Goal: Find specific page/section: Find specific page/section

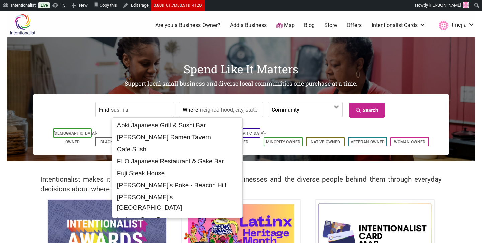
type input "sushi a"
click at [45, 114] on form "Find sushi a Where Community [DEMOGRAPHIC_DATA]-Owned Black-Owned Disability-Ow…" at bounding box center [240, 109] width 405 height 20
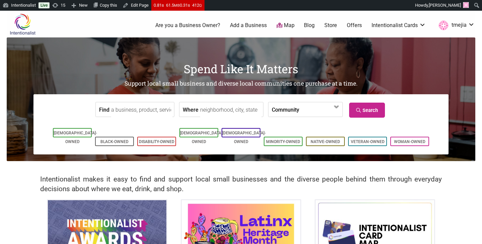
click at [151, 110] on input "Find" at bounding box center [141, 109] width 61 height 15
type input "miero"
